Goal: Task Accomplishment & Management: Use online tool/utility

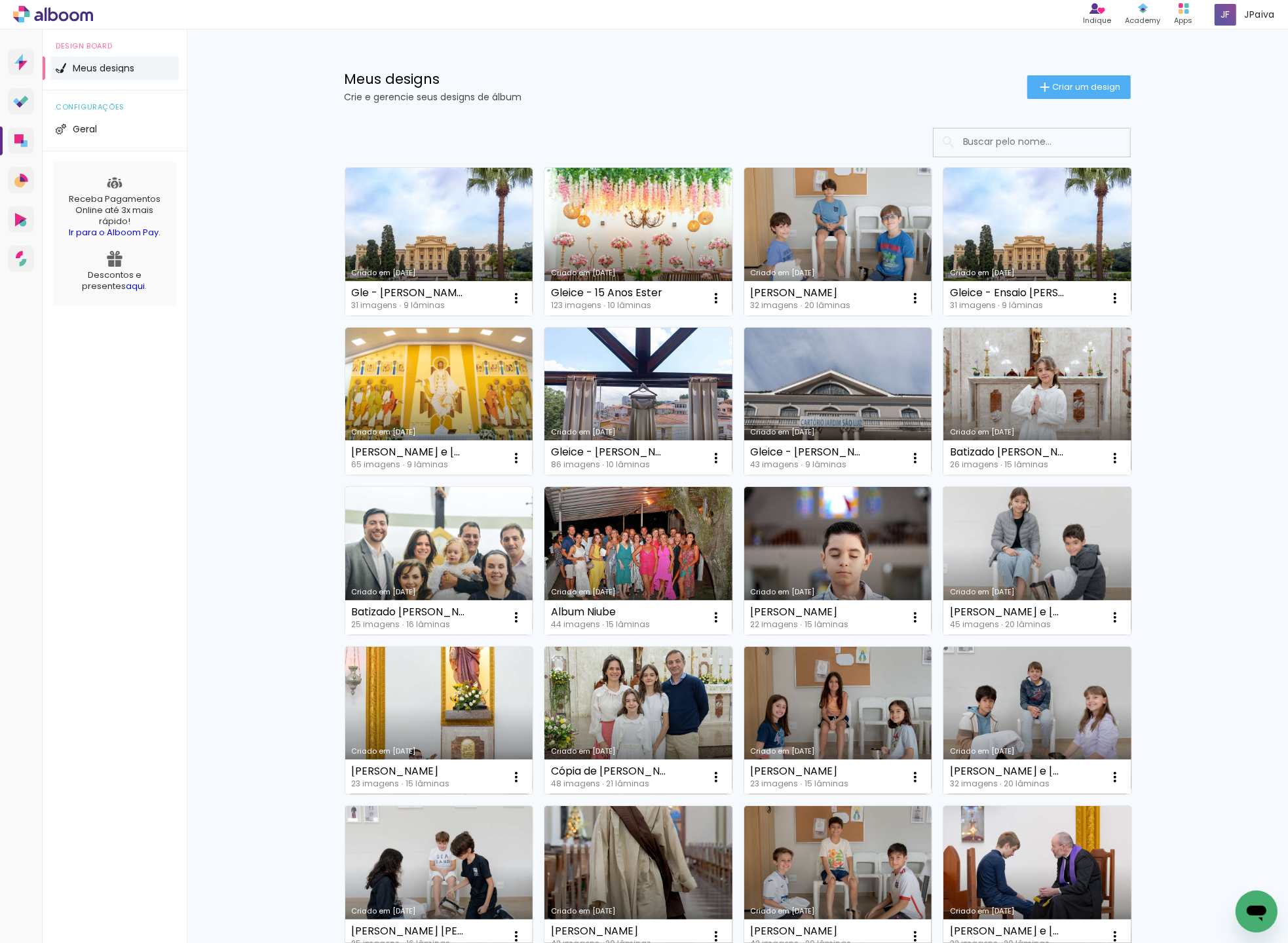
click at [1037, 557] on link "Criado em [DATE]" at bounding box center [1037, 561] width 188 height 148
